Goal: Task Accomplishment & Management: Use online tool/utility

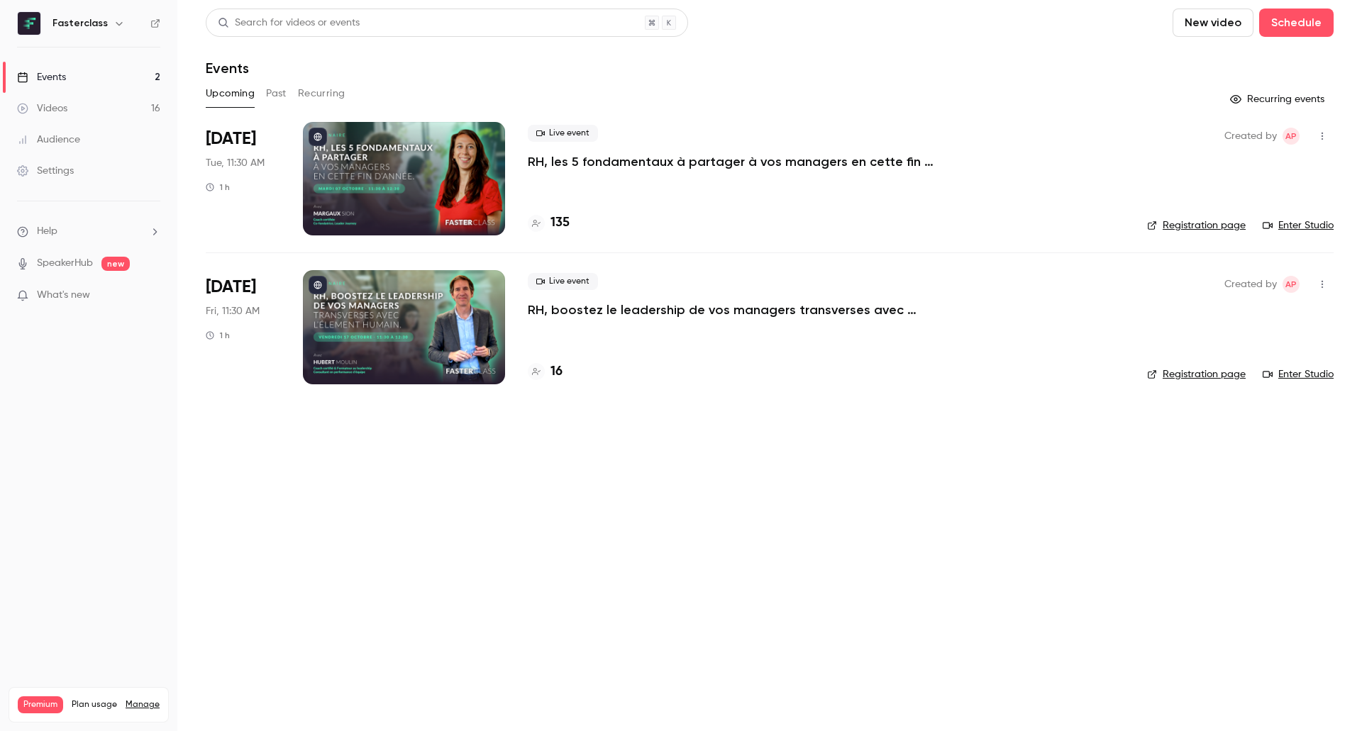
click at [705, 160] on p "RH, les 5 fondamentaux à partager à vos managers en cette fin d’année." at bounding box center [741, 161] width 426 height 17
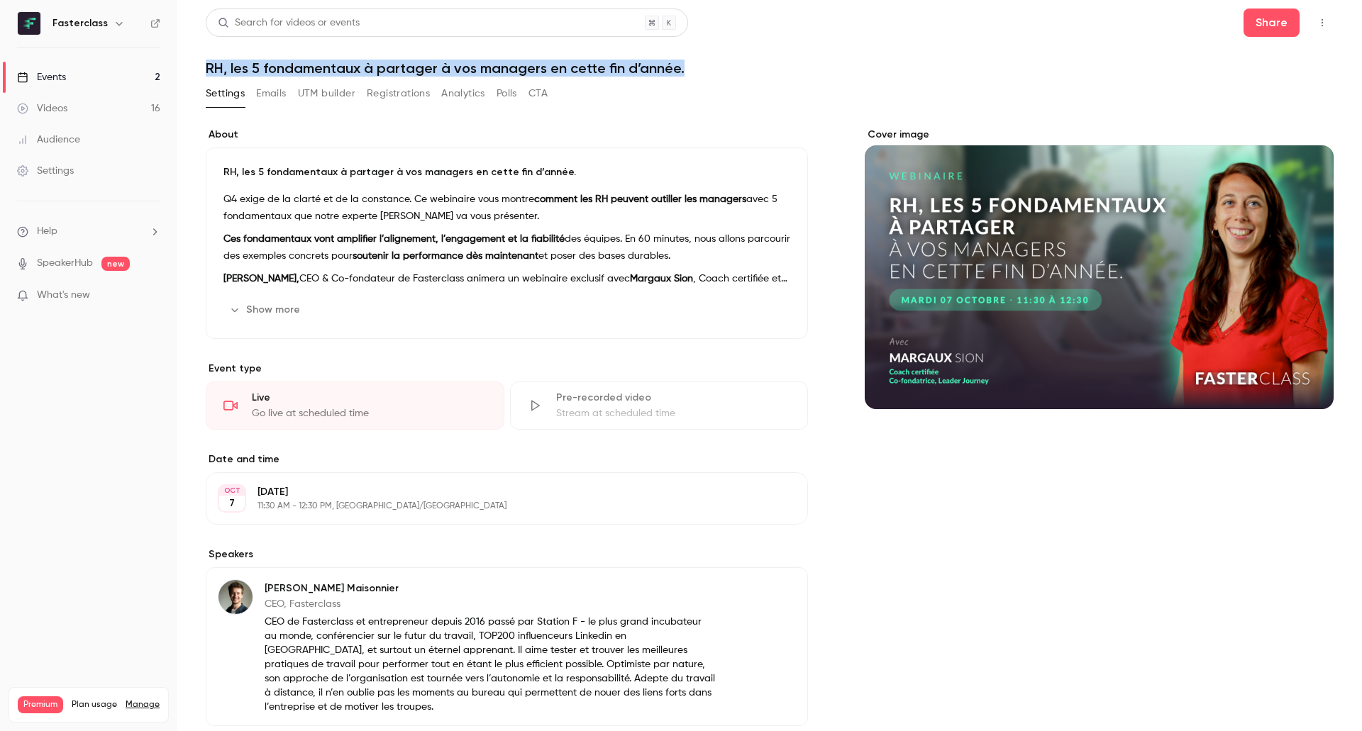
drag, startPoint x: 681, startPoint y: 72, endPoint x: 190, endPoint y: 69, distance: 490.8
click at [190, 69] on main "Search for videos or events Share RH, les 5 fondamentaux à partager à vos manag…" at bounding box center [769, 365] width 1184 height 731
copy h1 "RH, les 5 fondamentaux à partager à vos managers en cette fin d’année."
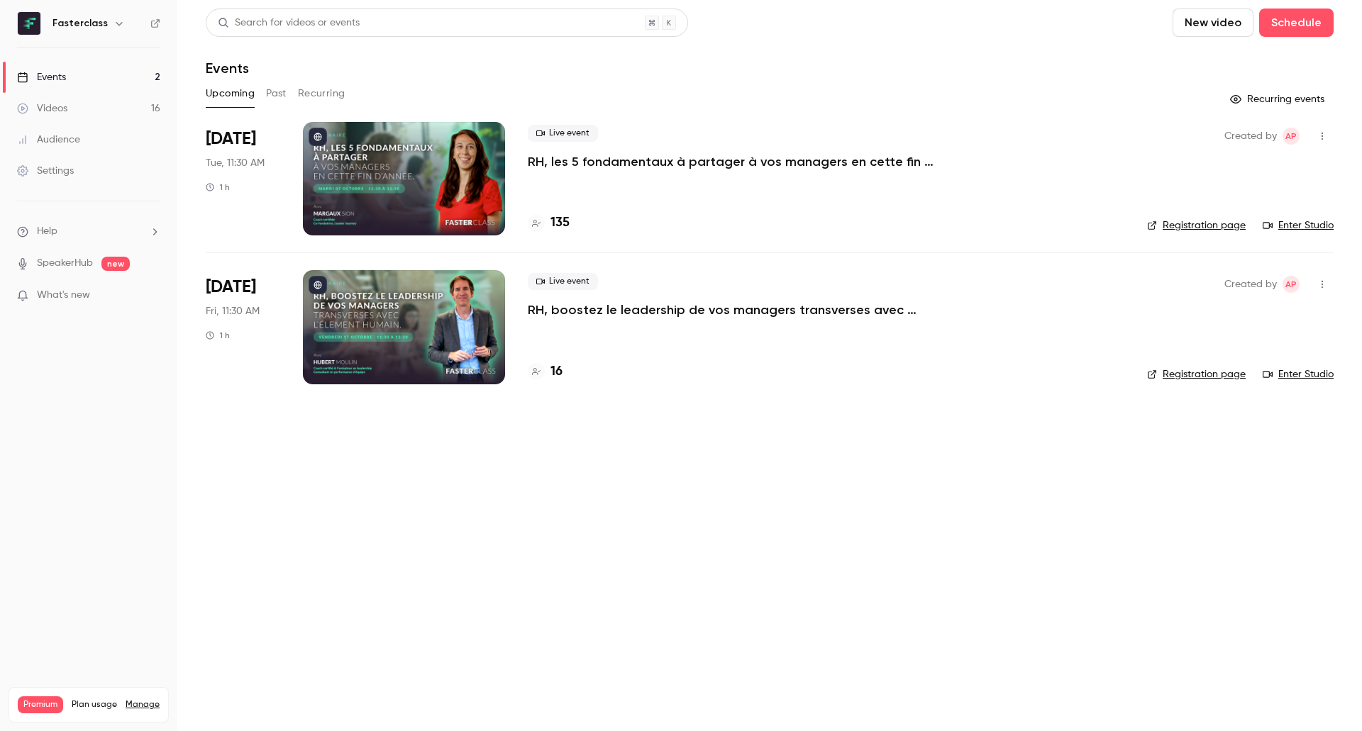
click at [573, 322] on div "Live event RH, boostez le leadership de vos managers transverses avec l’[PERSON…" at bounding box center [826, 326] width 596 height 113
click at [587, 314] on p "RH, boostez le leadership de vos managers transverses avec l’Élement Humain." at bounding box center [741, 309] width 426 height 17
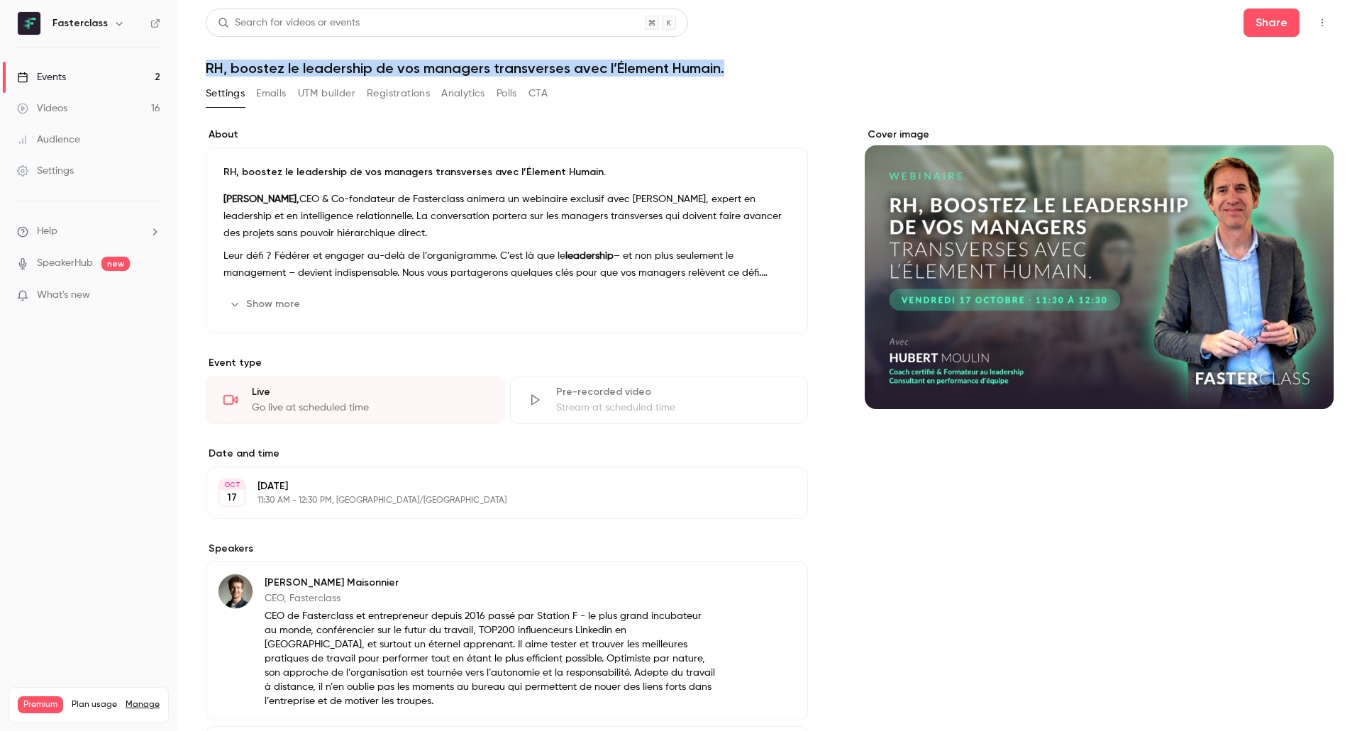
drag, startPoint x: 737, startPoint y: 67, endPoint x: 204, endPoint y: 72, distance: 533.3
click at [204, 72] on main "Search for videos or events Share RH, boostez le leadership de vos managers tra…" at bounding box center [769, 365] width 1184 height 731
copy h1 "RH, boostez le leadership de vos managers transverses avec l’Élement Humain."
click at [398, 91] on button "Registrations" at bounding box center [398, 93] width 63 height 23
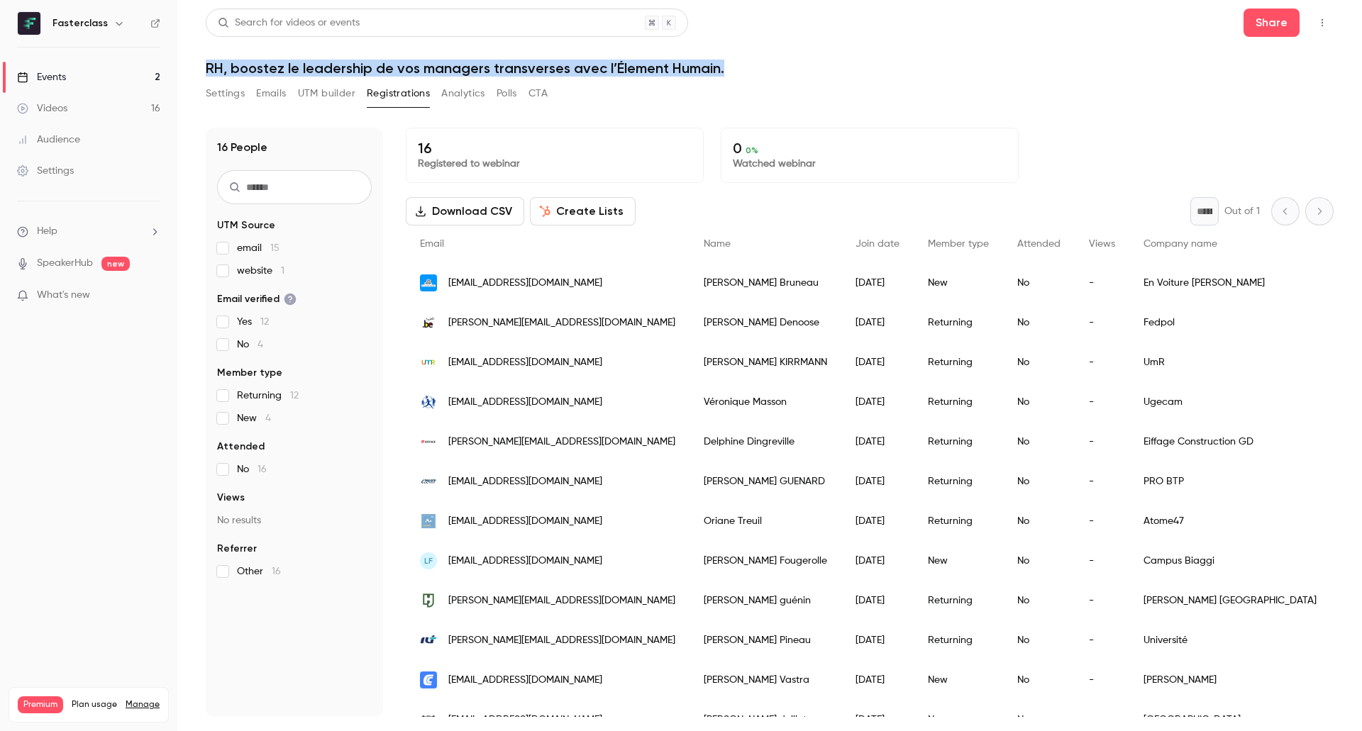
click at [98, 140] on link "Audience" at bounding box center [88, 139] width 177 height 31
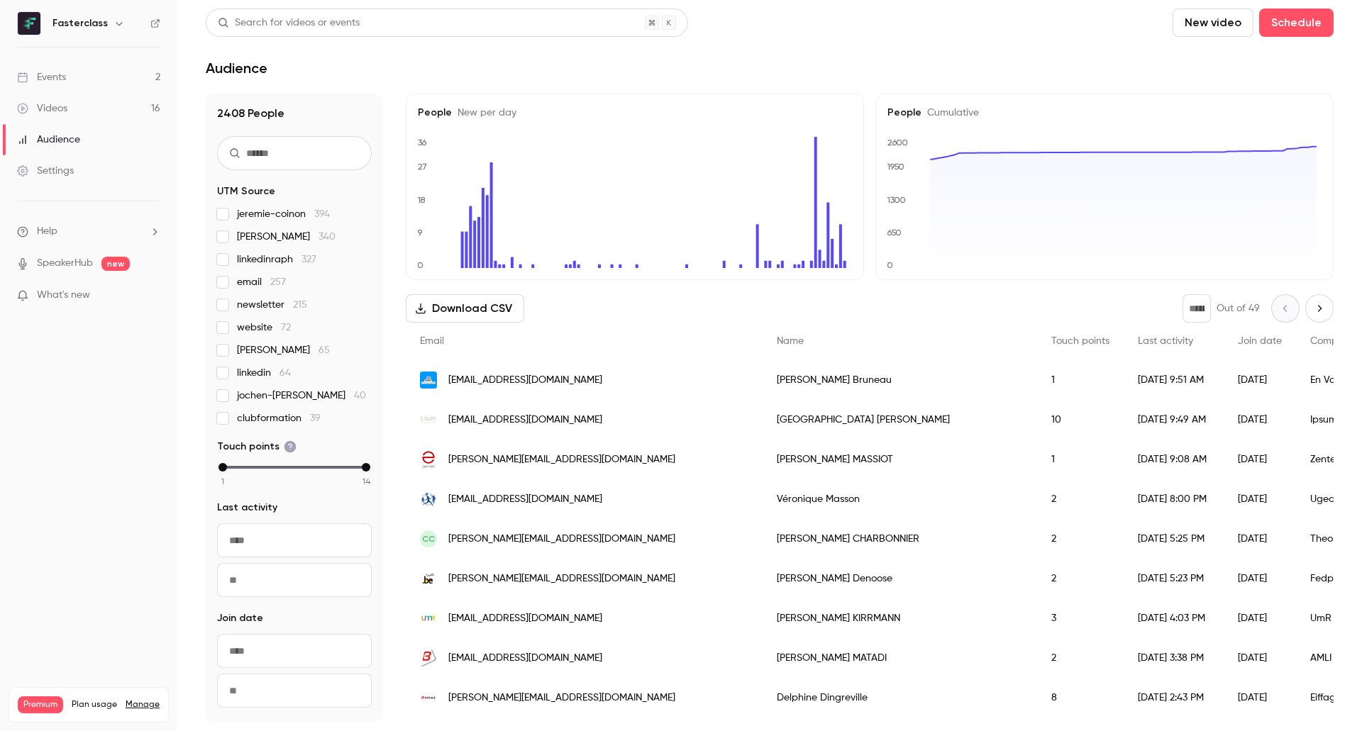
click at [75, 38] on nav "Fasterclass Events 2 Videos 16 Audience Settings Help SpeakerHub new What's new…" at bounding box center [88, 365] width 177 height 731
click at [87, 26] on h6 "Fasterclass" at bounding box center [79, 23] width 55 height 14
click at [51, 71] on div "Events" at bounding box center [41, 77] width 49 height 14
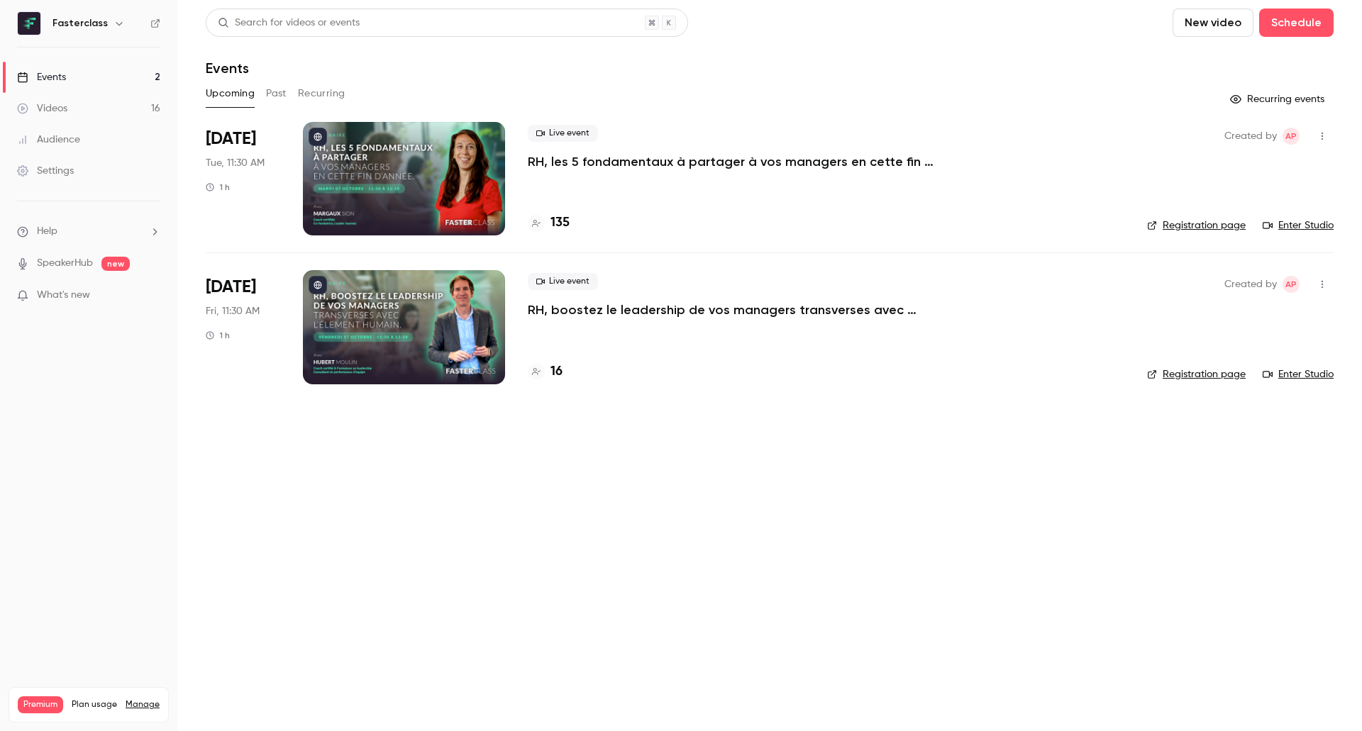
click at [73, 139] on div "Audience" at bounding box center [48, 140] width 63 height 14
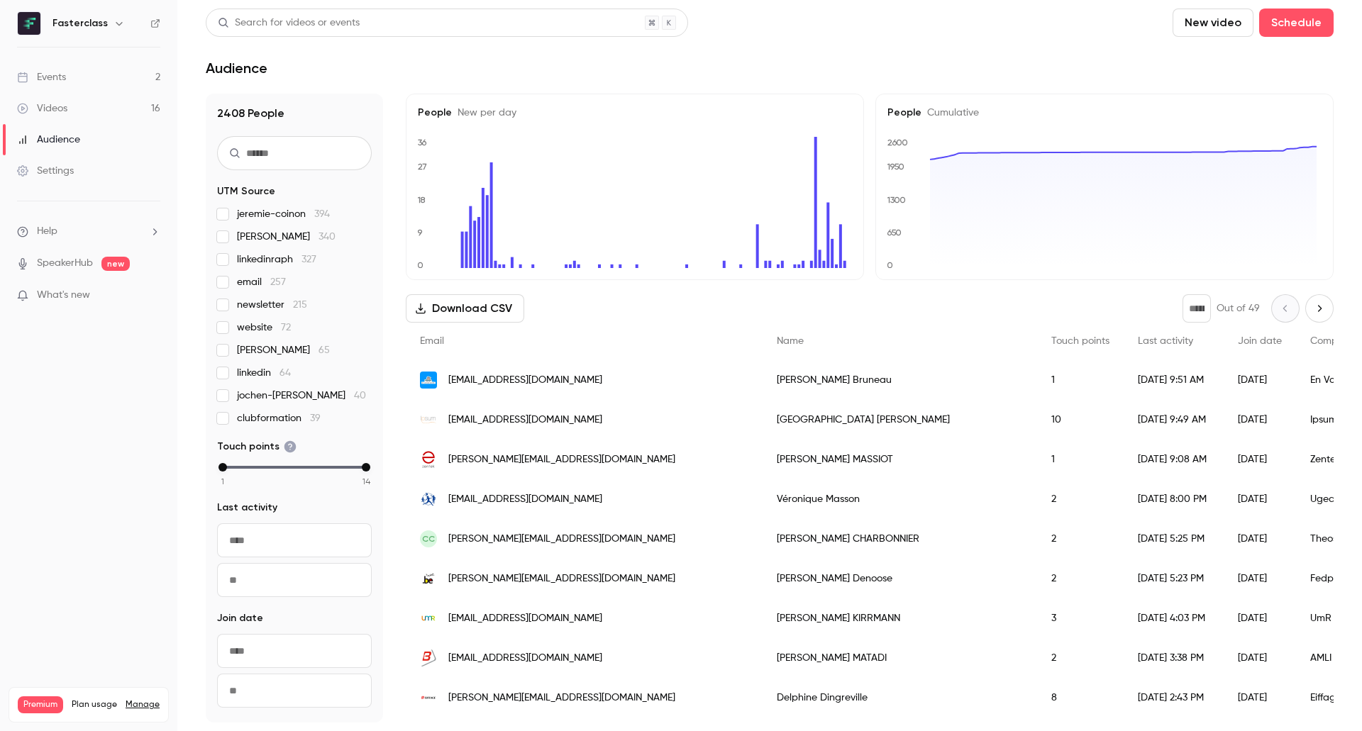
click at [91, 69] on link "Events 2" at bounding box center [88, 77] width 177 height 31
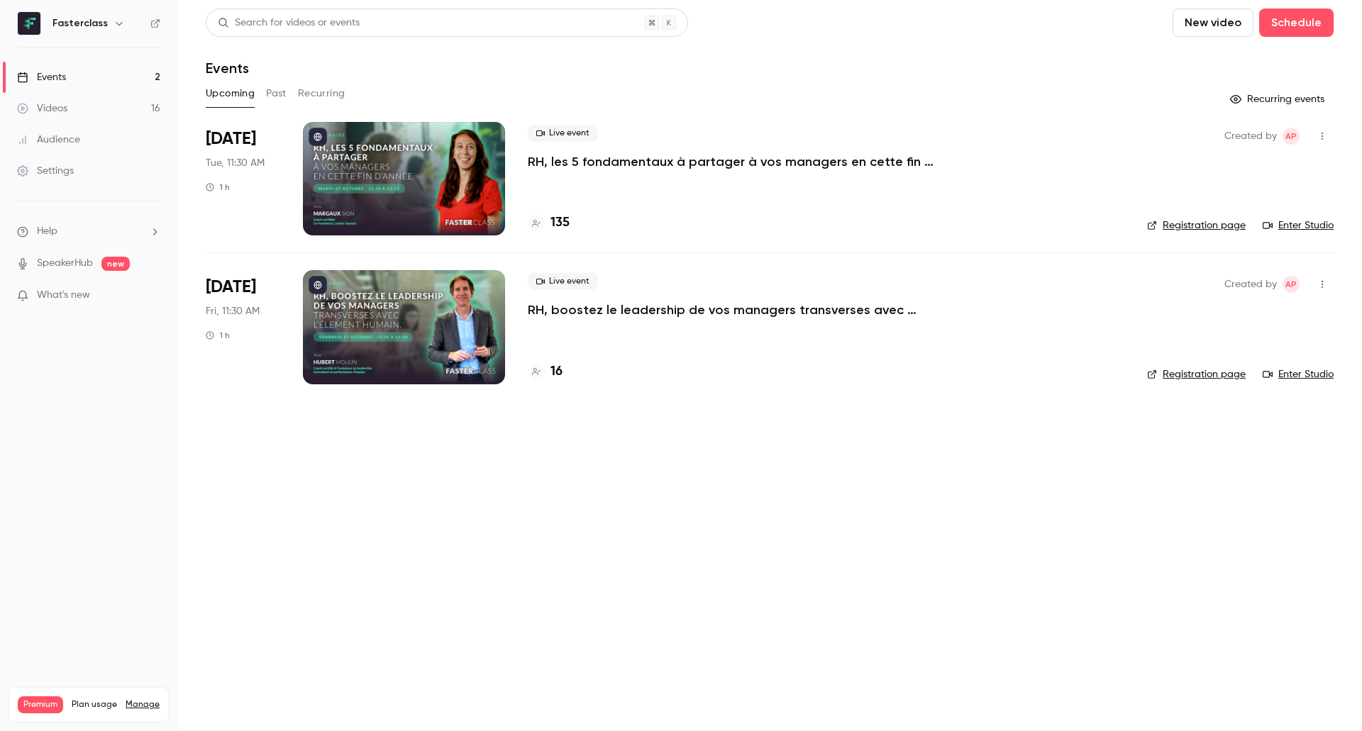
click at [273, 92] on button "Past" at bounding box center [276, 93] width 21 height 23
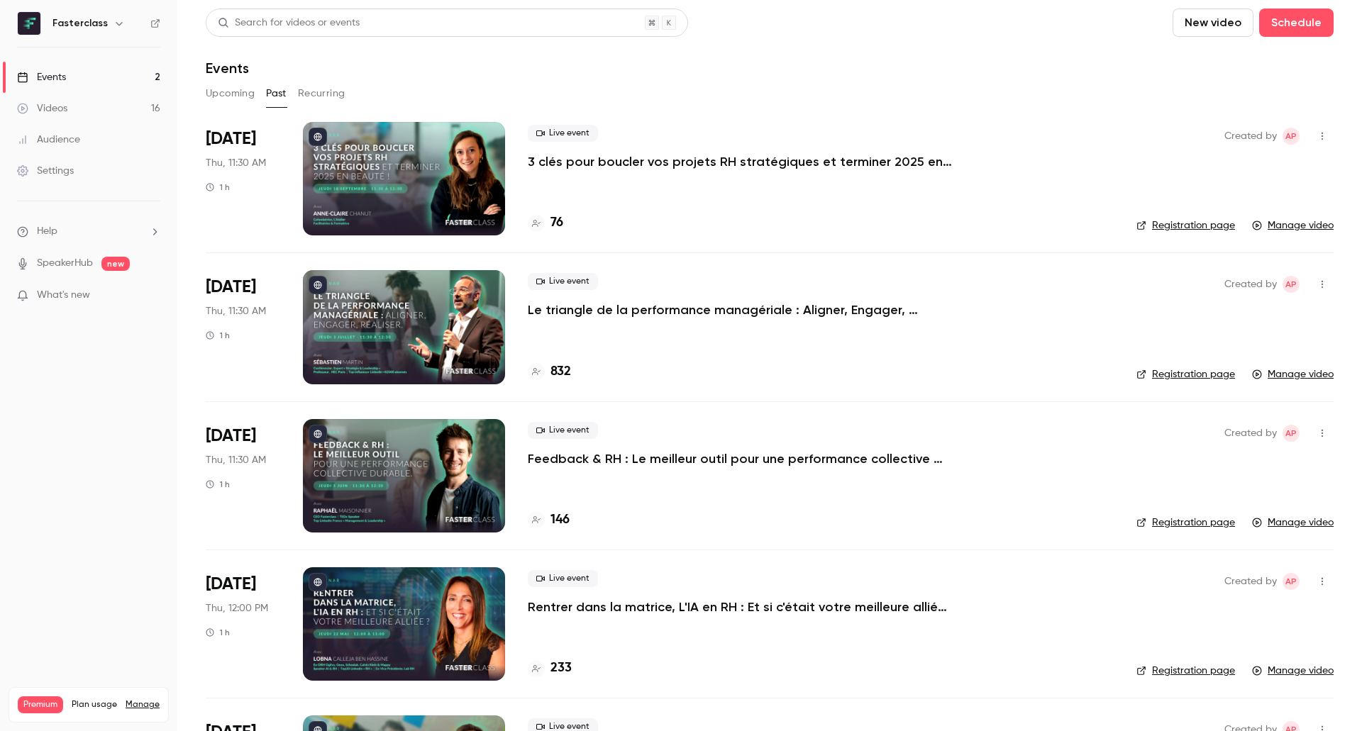
click at [250, 93] on button "Upcoming" at bounding box center [230, 93] width 49 height 23
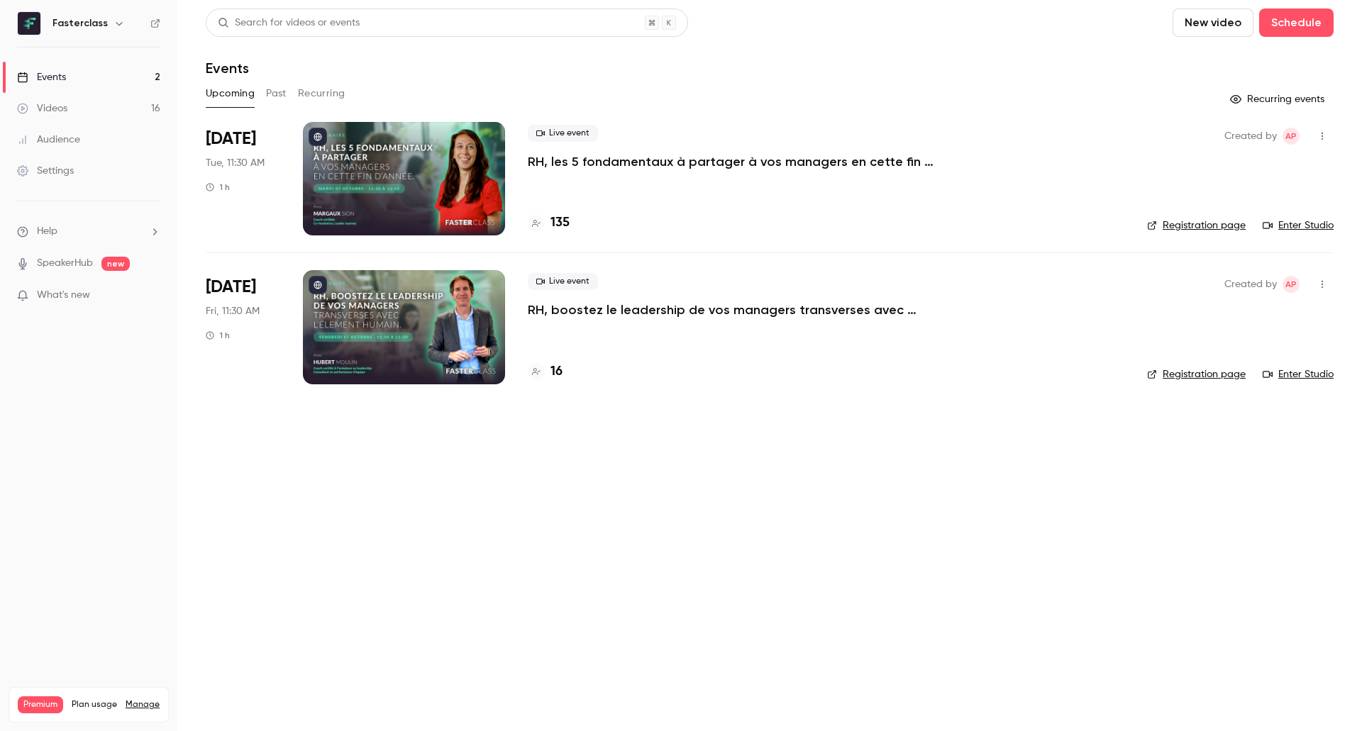
click at [591, 308] on p "RH, boostez le leadership de vos managers transverses avec l’Élement Humain." at bounding box center [741, 309] width 426 height 17
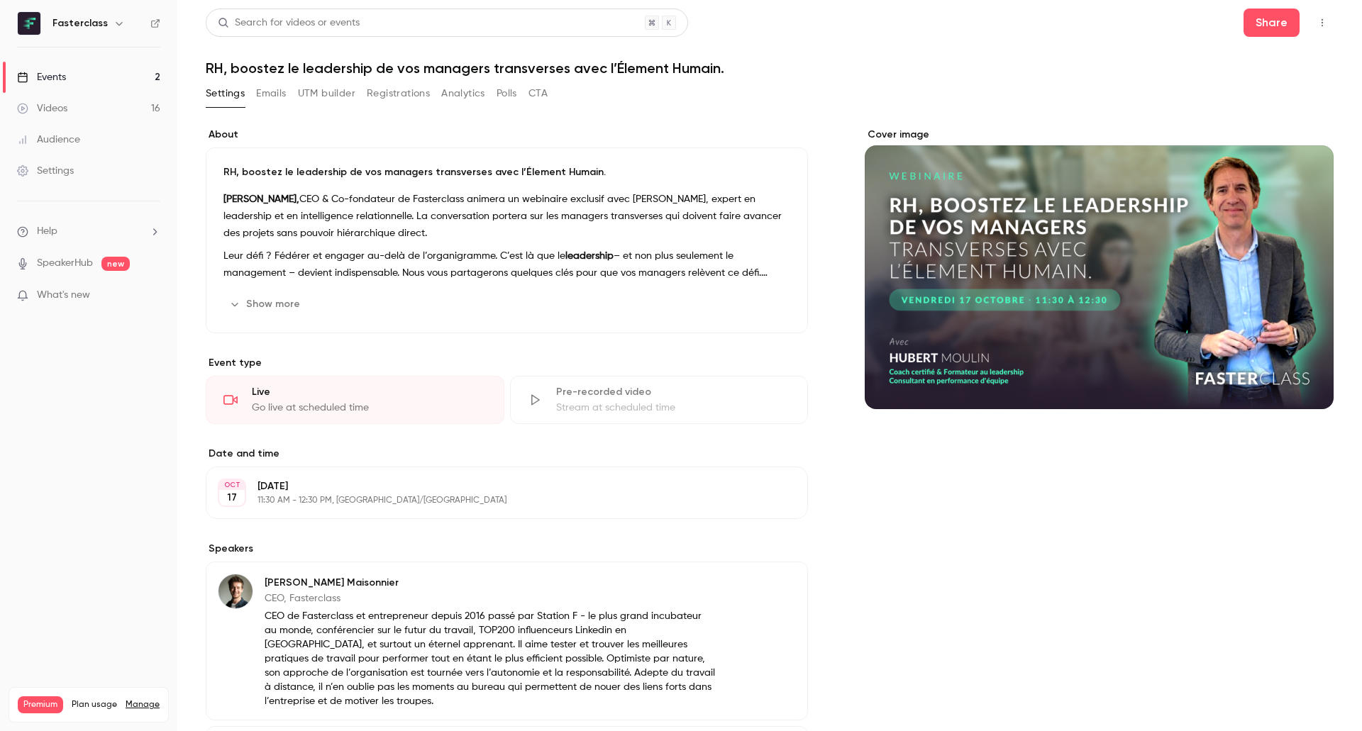
click at [338, 91] on button "UTM builder" at bounding box center [326, 93] width 57 height 23
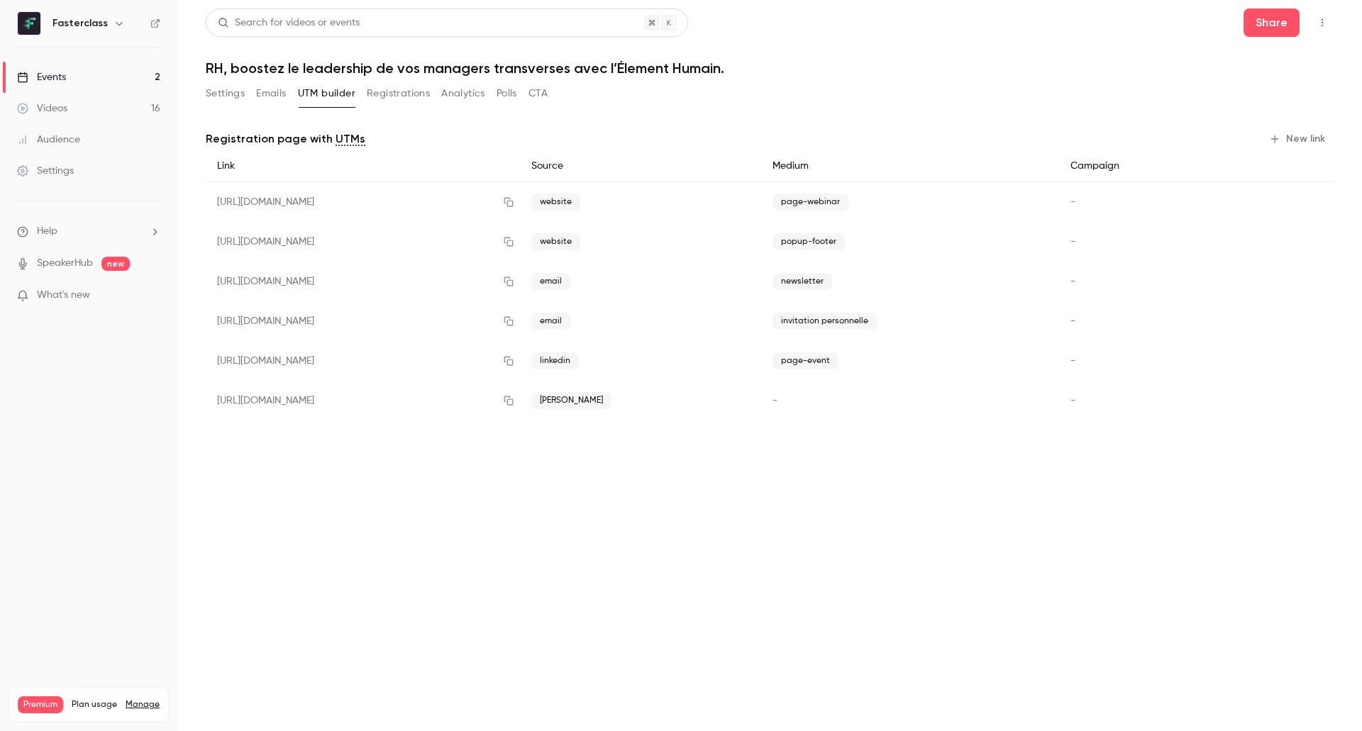
click at [1298, 143] on button "New link" at bounding box center [1298, 139] width 70 height 23
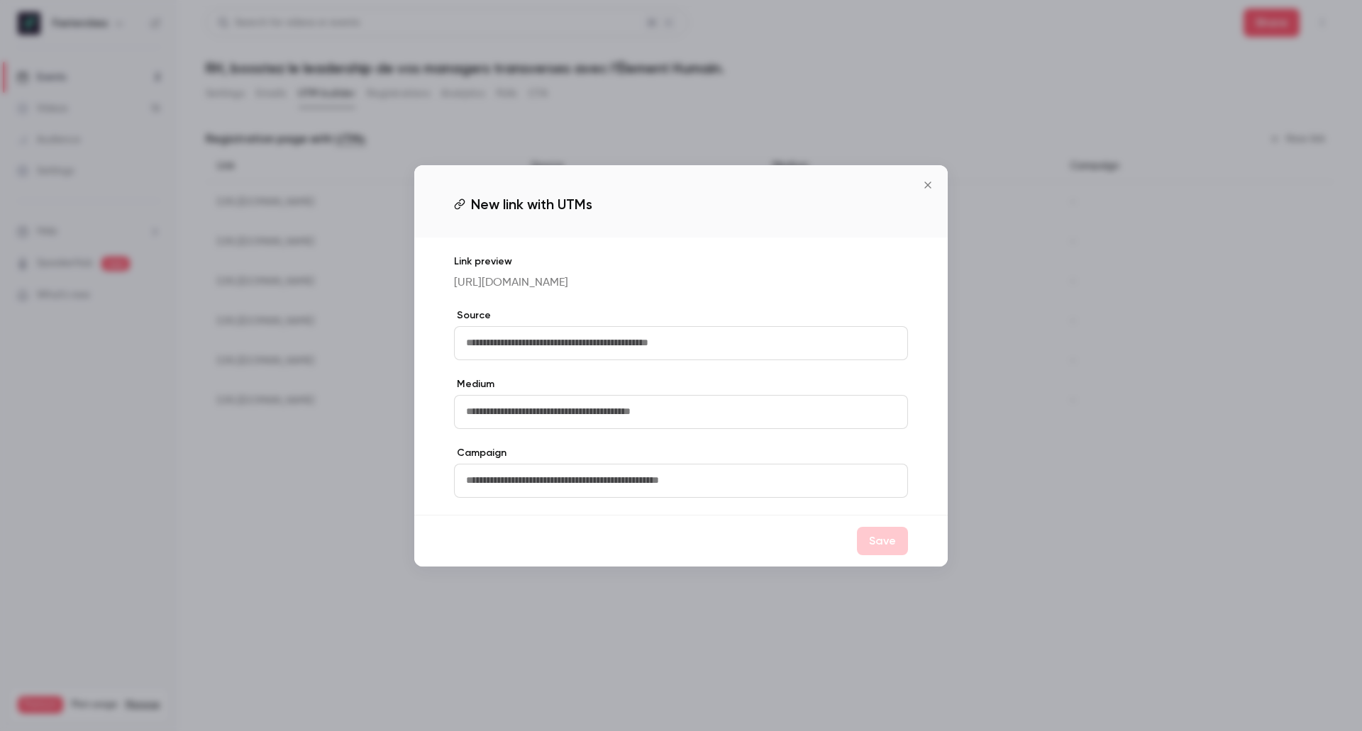
click at [673, 338] on input "text" at bounding box center [681, 343] width 454 height 34
type input "**********"
click at [554, 498] on input "text" at bounding box center [681, 481] width 454 height 34
click at [508, 498] on input "**********" at bounding box center [681, 481] width 454 height 34
type input "**********"
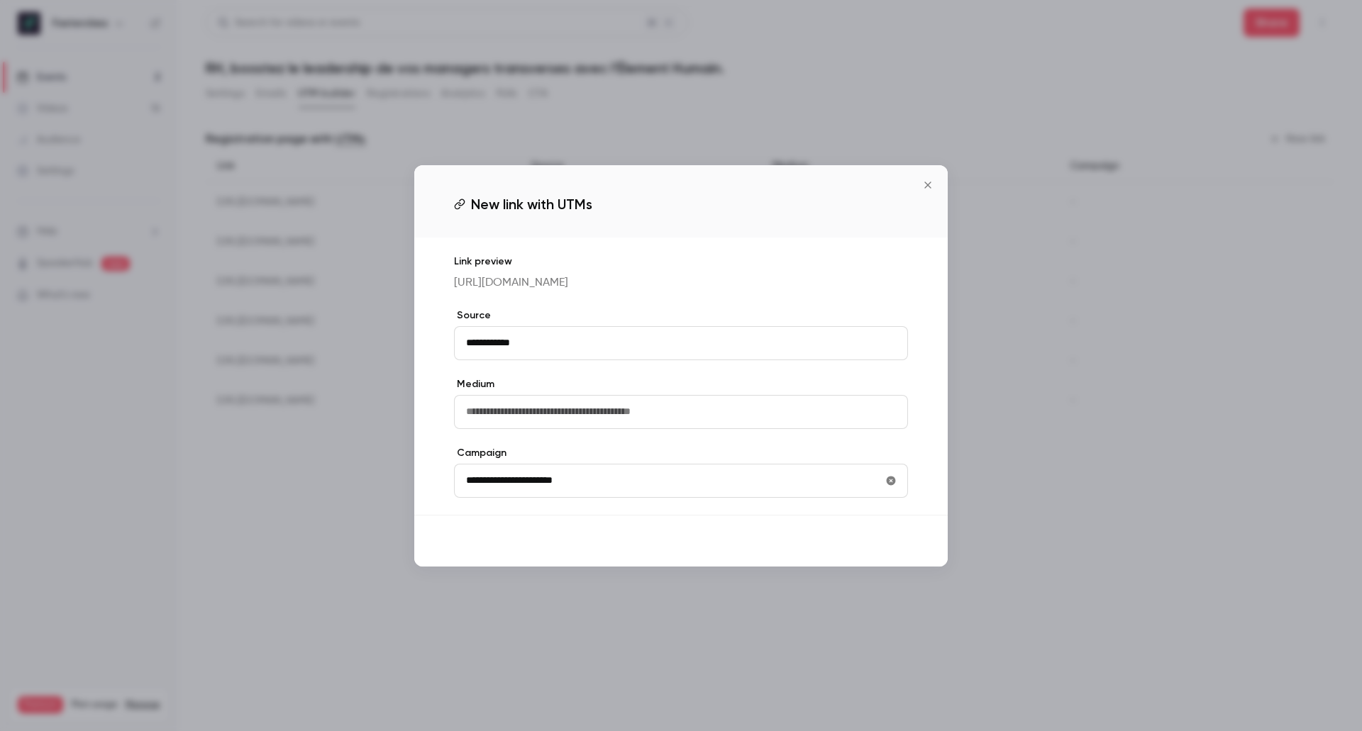
click at [888, 555] on button "Save" at bounding box center [882, 541] width 51 height 28
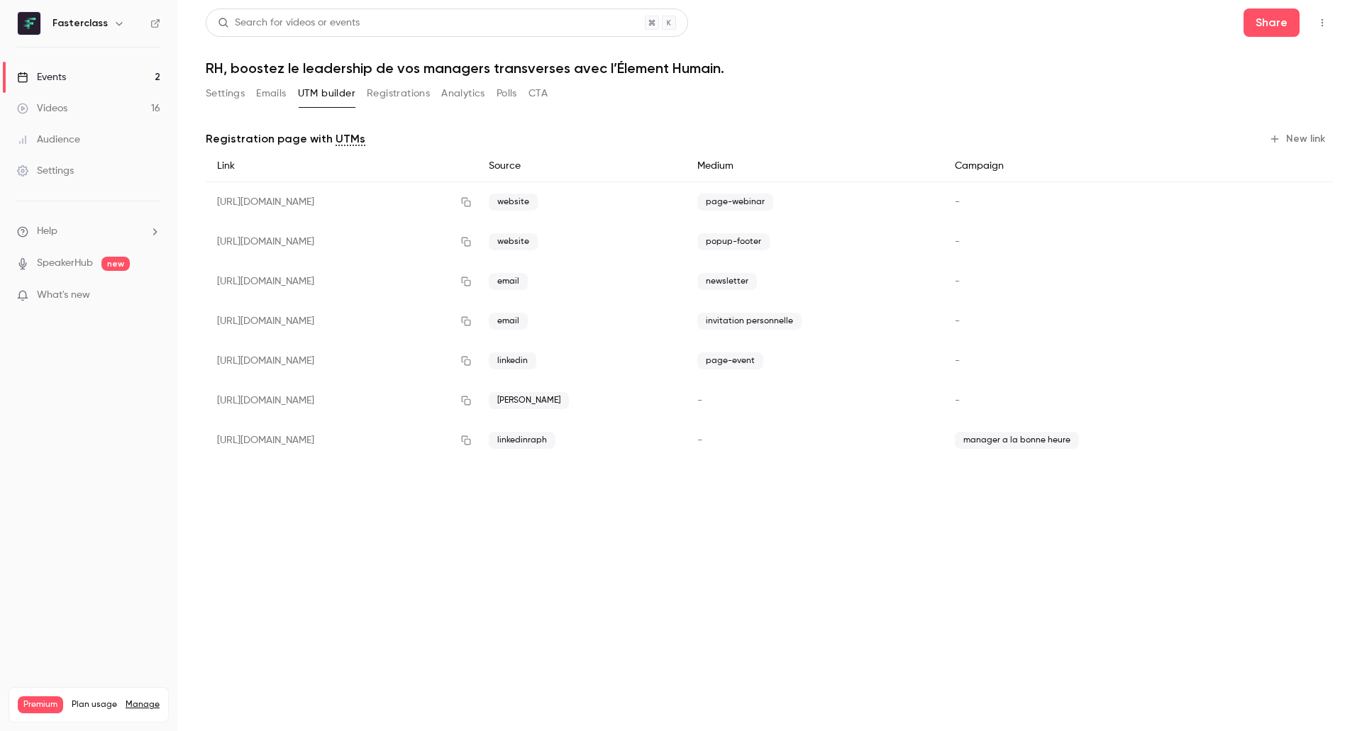
click at [116, 76] on link "Events 2" at bounding box center [88, 77] width 177 height 31
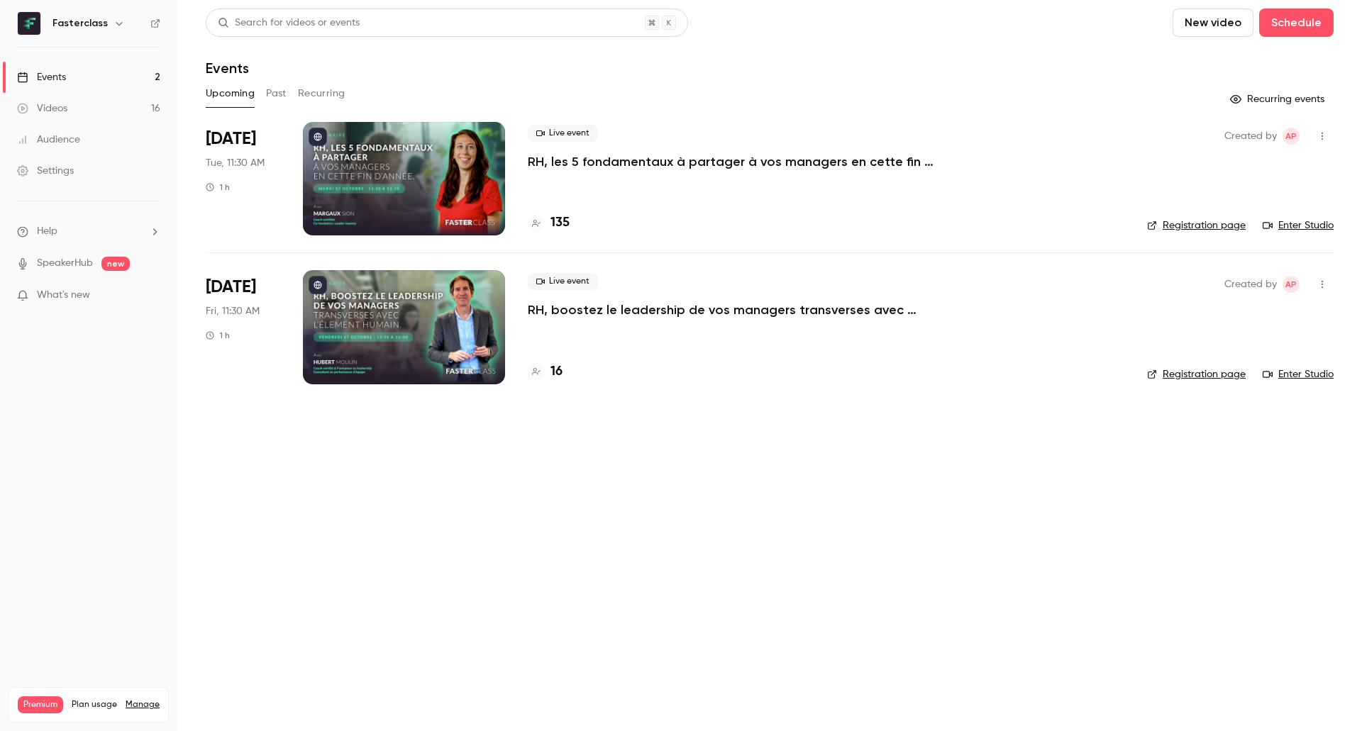
click at [576, 157] on p "RH, les 5 fondamentaux à partager à vos managers en cette fin d’année." at bounding box center [741, 161] width 426 height 17
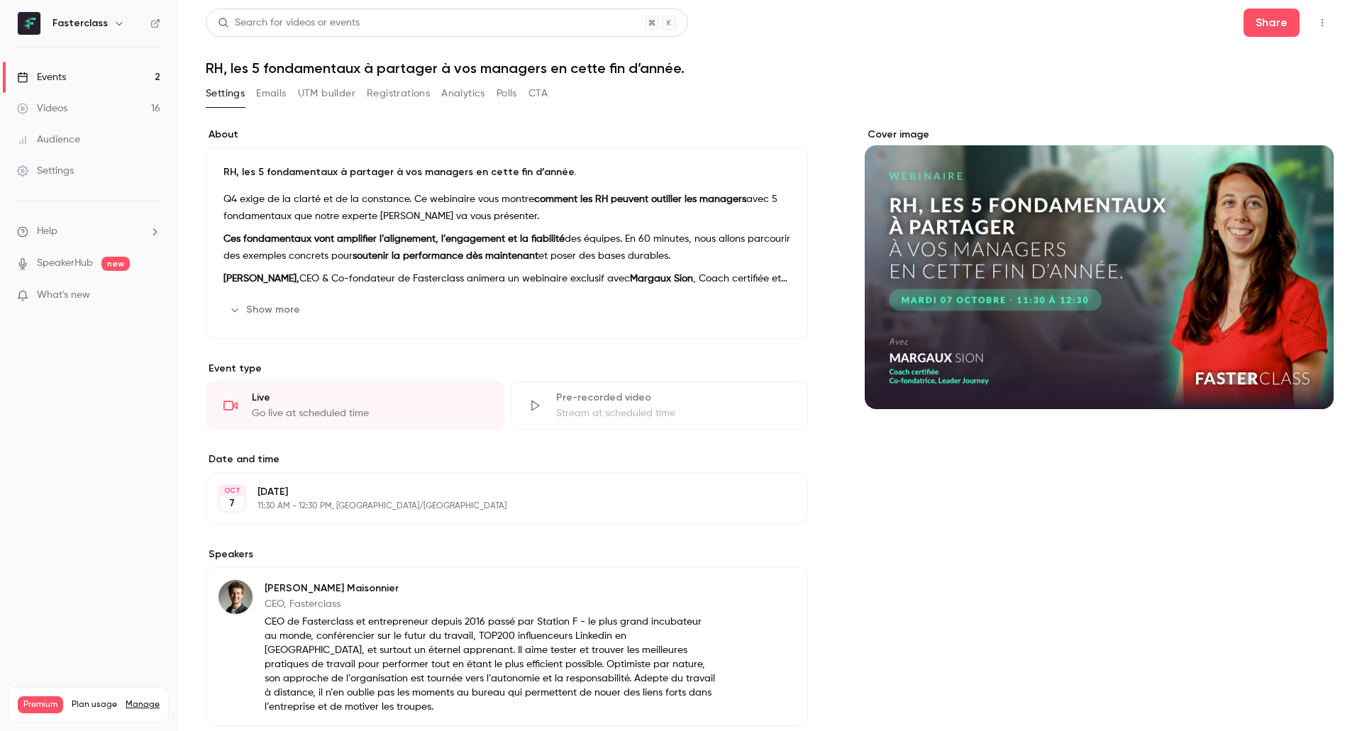
click at [347, 94] on button "UTM builder" at bounding box center [326, 93] width 57 height 23
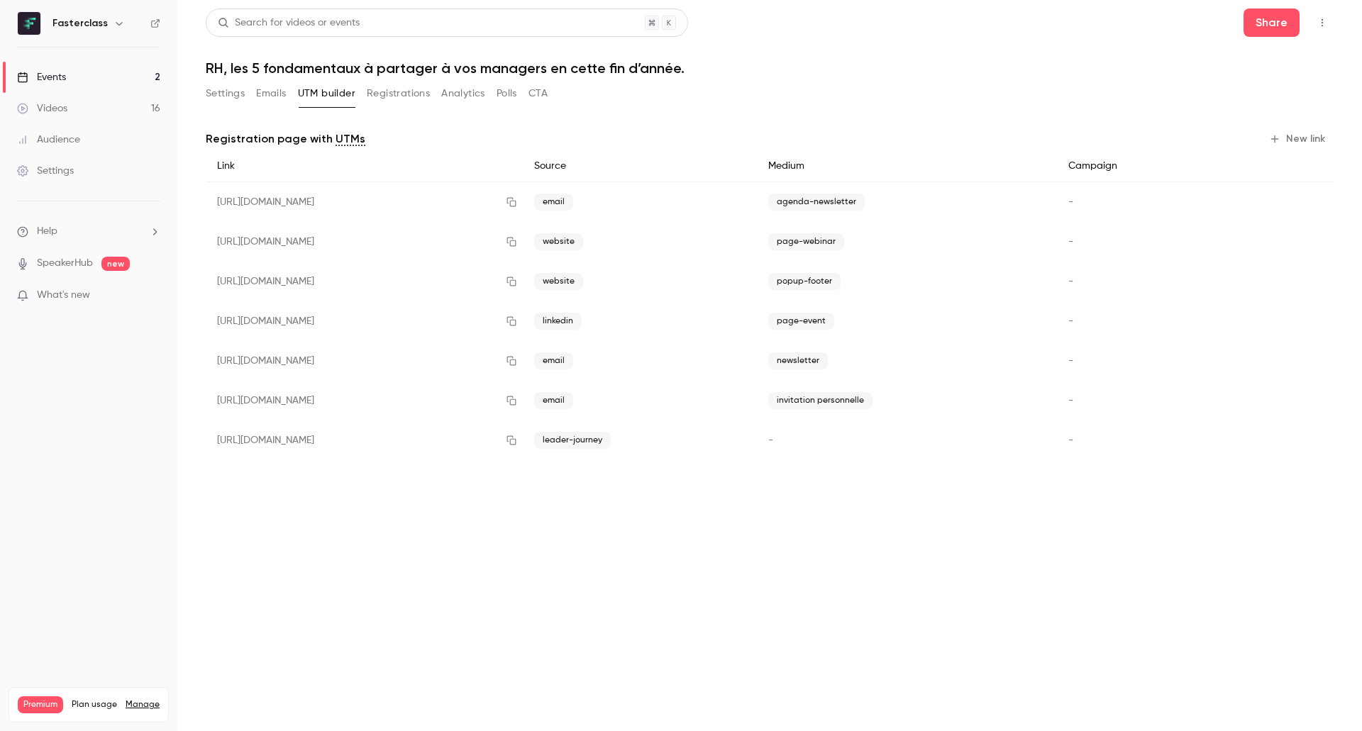
click at [1307, 133] on button "New link" at bounding box center [1298, 139] width 70 height 23
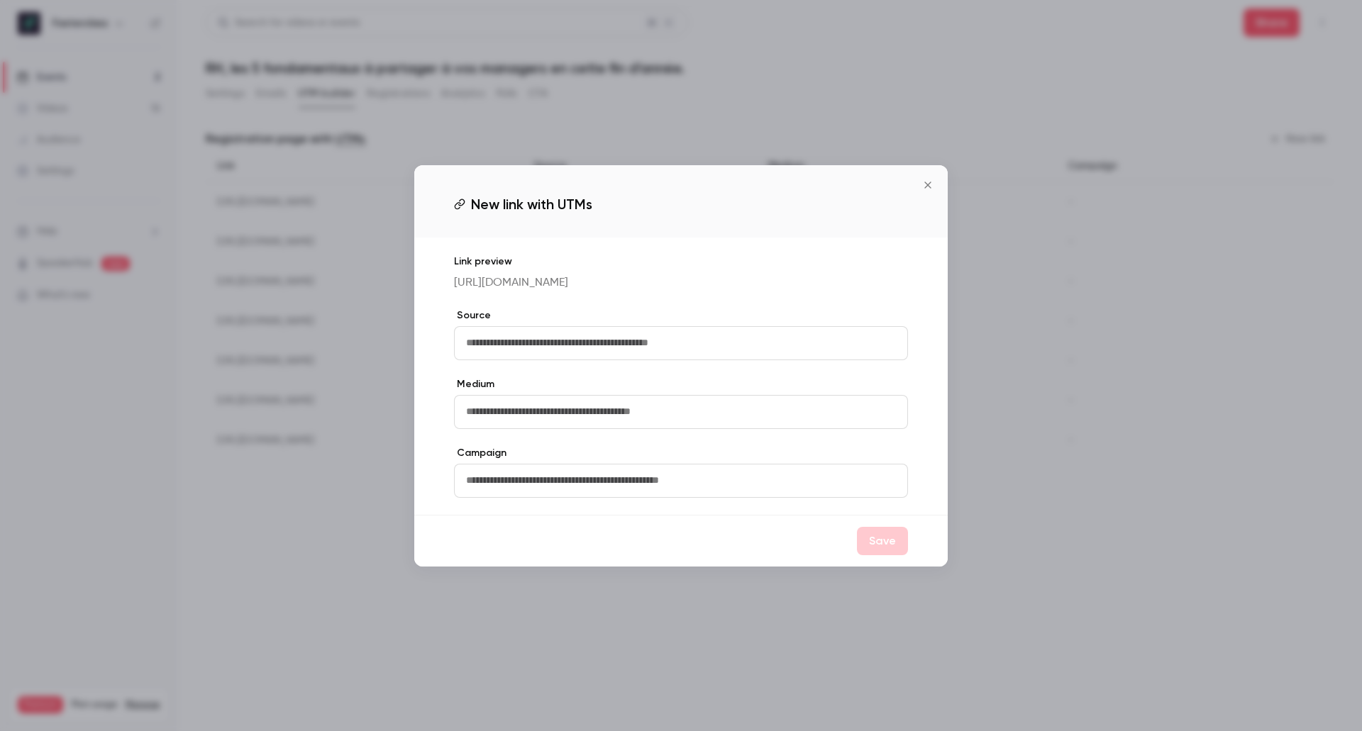
click at [688, 353] on input "text" at bounding box center [681, 343] width 454 height 34
type input "**********"
click at [552, 482] on input "text" at bounding box center [681, 481] width 454 height 34
type input "**********"
click at [888, 555] on button "Save" at bounding box center [882, 541] width 51 height 28
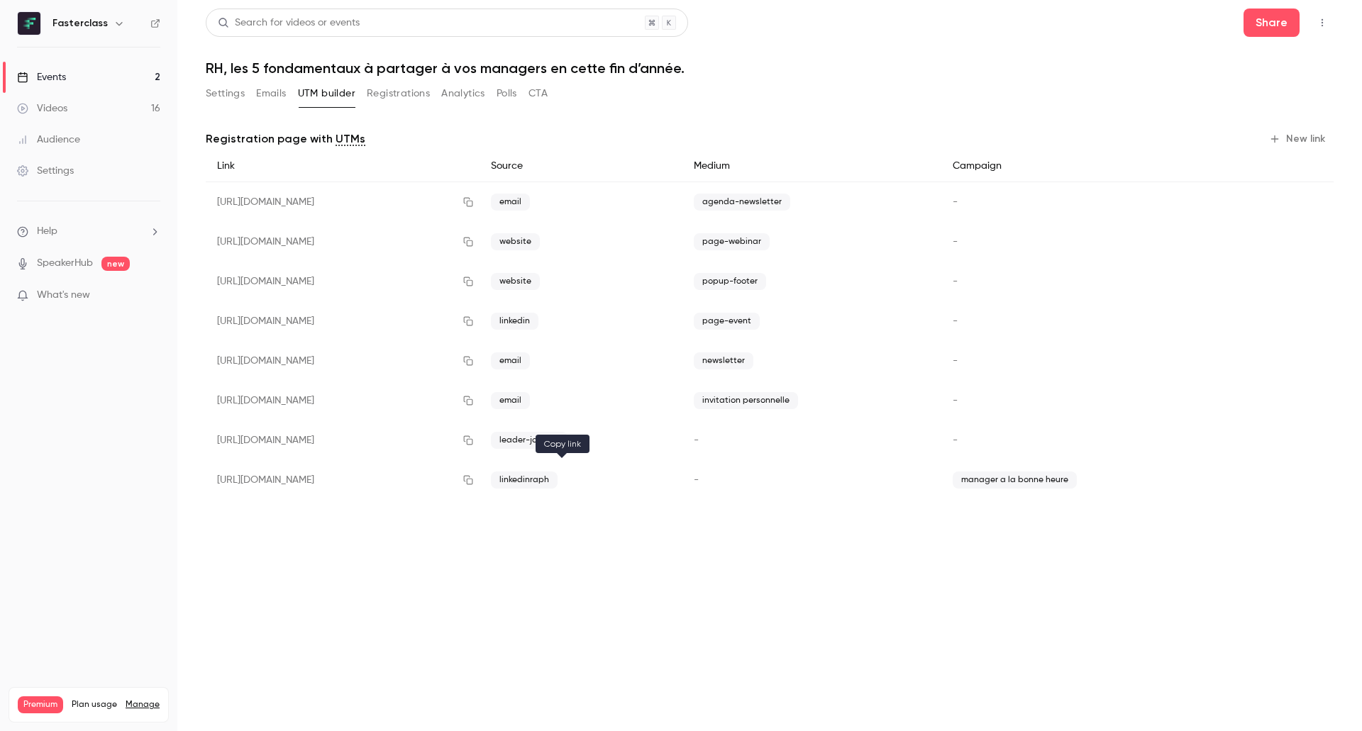
click at [474, 479] on icon "button" at bounding box center [467, 480] width 11 height 10
click at [84, 74] on link "Events 2" at bounding box center [88, 77] width 177 height 31
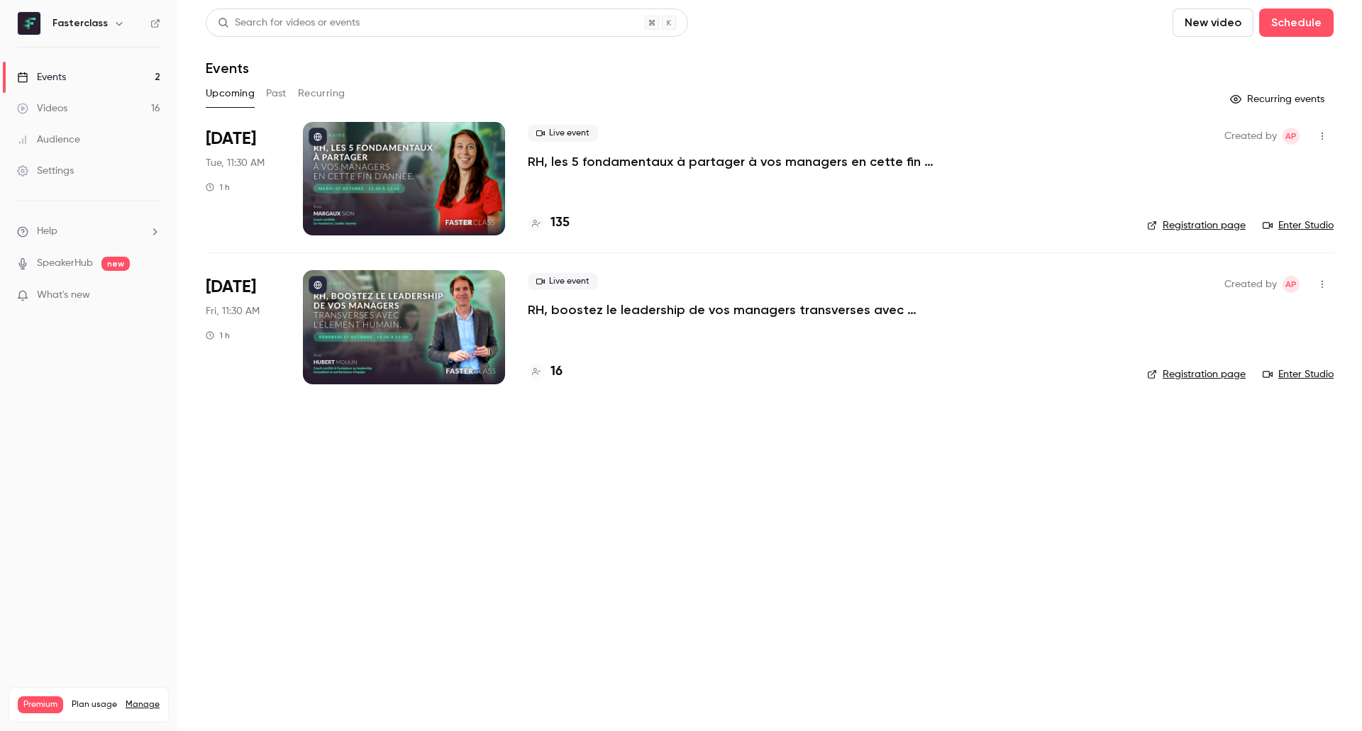
click at [550, 306] on p "RH, boostez le leadership de vos managers transverses avec l’Élement Humain." at bounding box center [741, 309] width 426 height 17
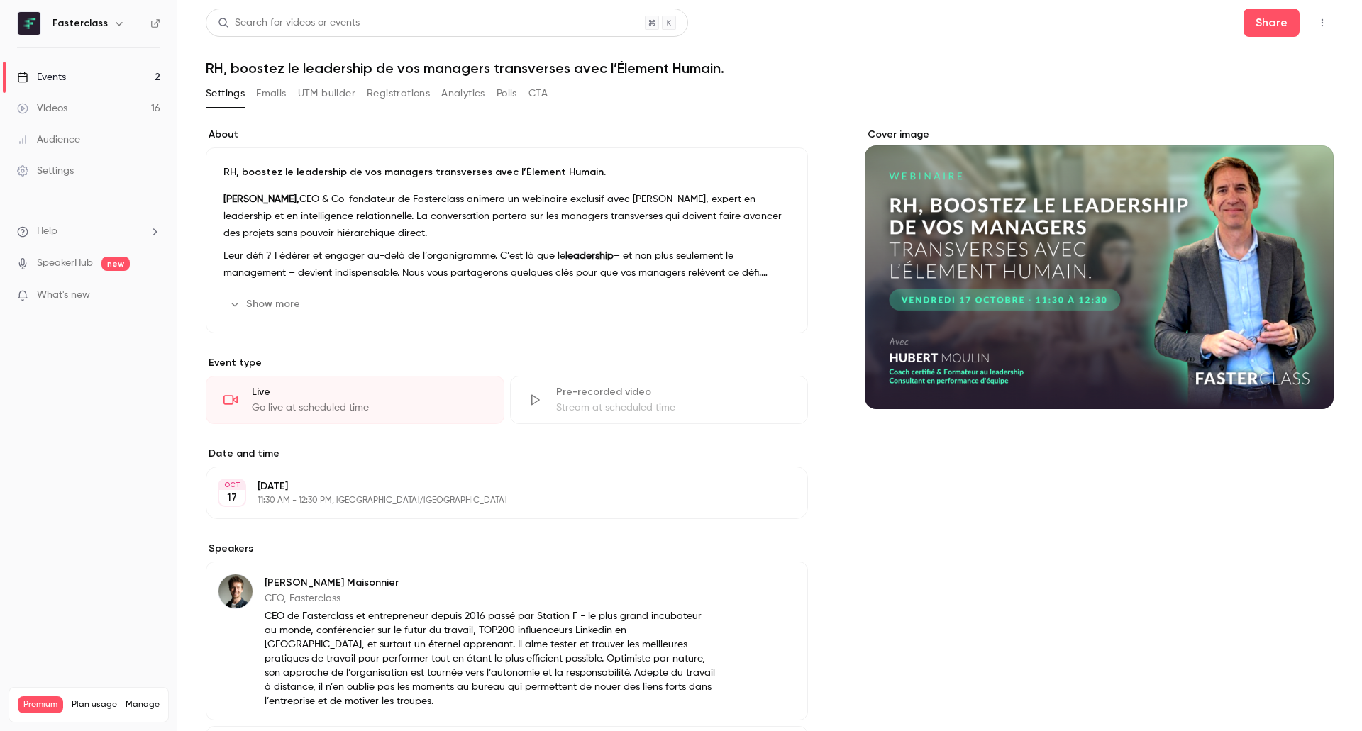
click at [340, 93] on button "UTM builder" at bounding box center [326, 93] width 57 height 23
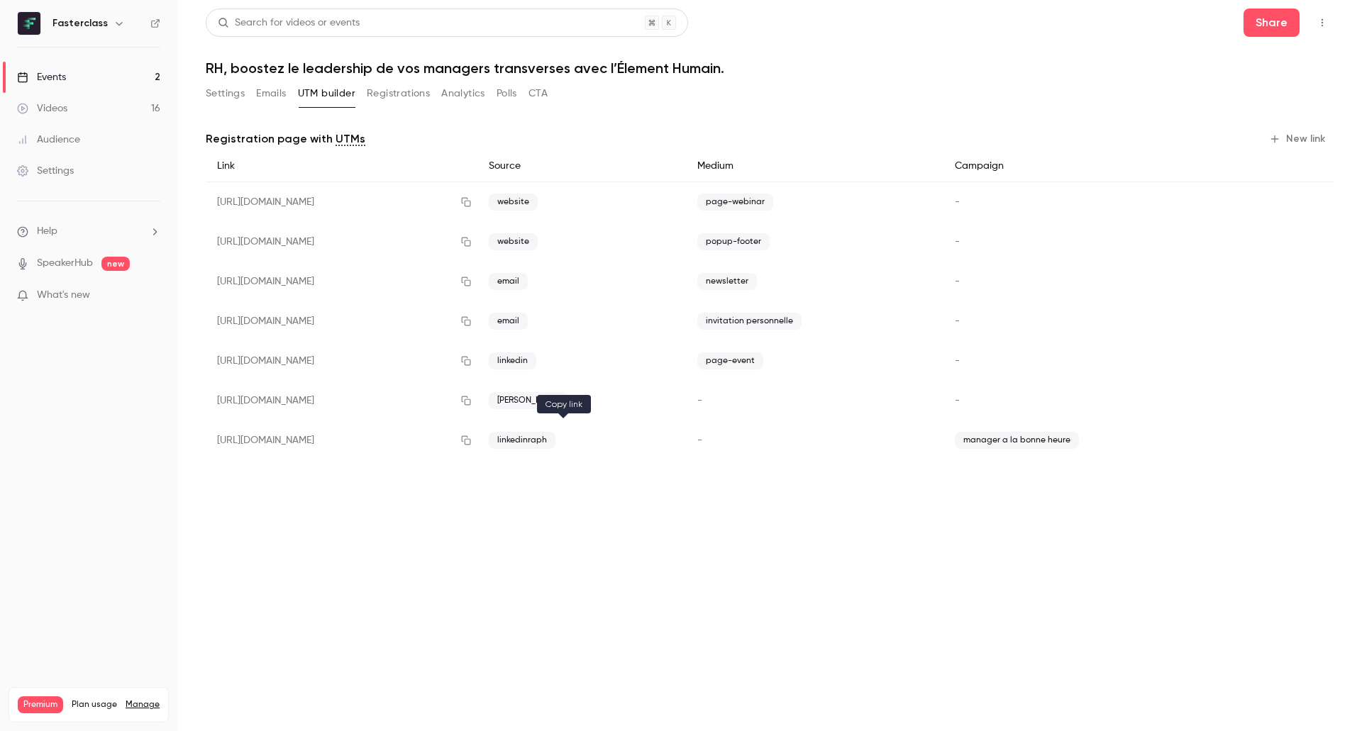
click at [471, 440] on icon "button" at bounding box center [466, 440] width 9 height 9
